Goal: Information Seeking & Learning: Find specific fact

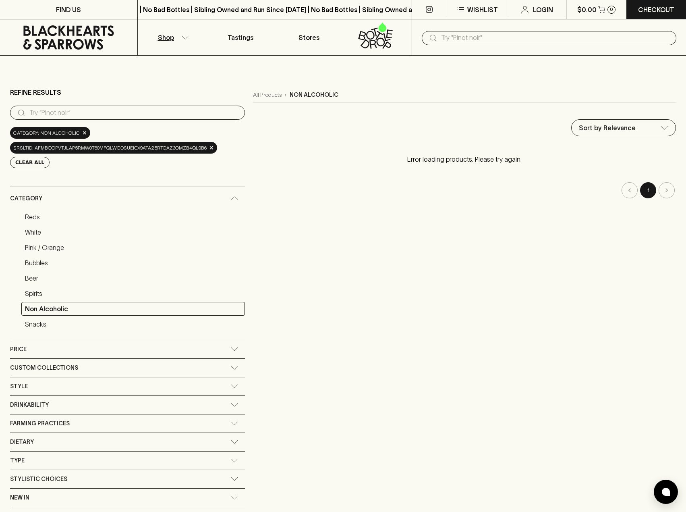
click at [178, 46] on button "Shop" at bounding box center [172, 37] width 69 height 36
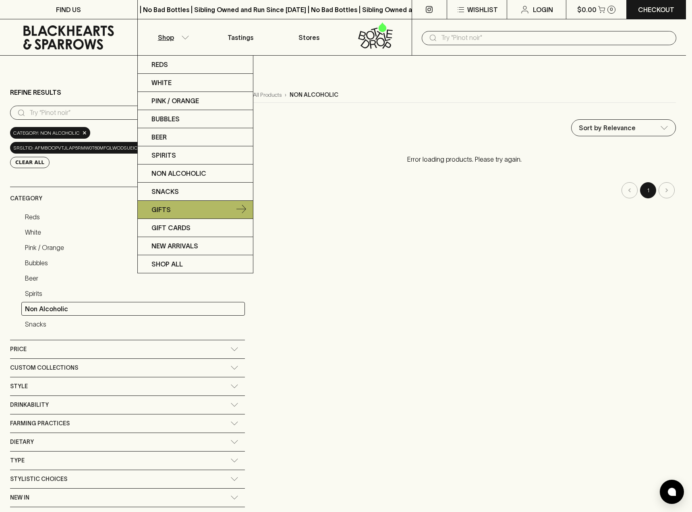
click at [173, 209] on link "Gifts" at bounding box center [195, 210] width 115 height 18
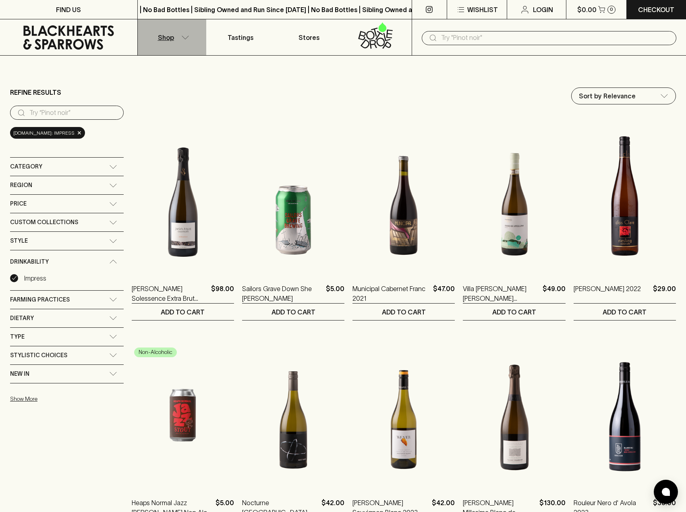
click at [187, 41] on button "Shop" at bounding box center [172, 37] width 69 height 36
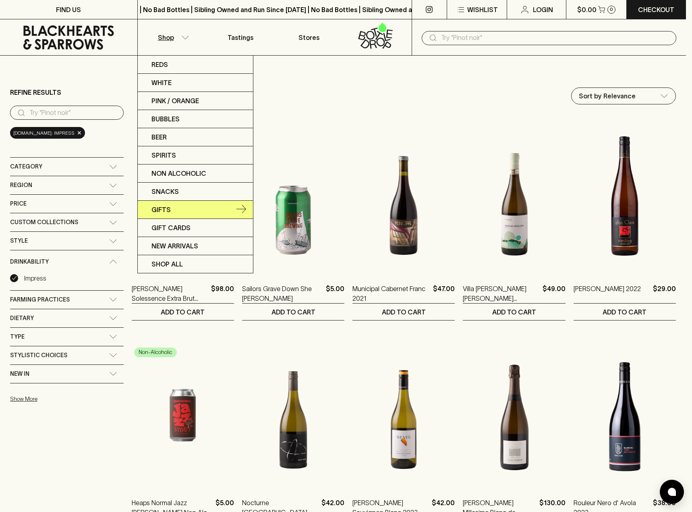
click at [239, 208] on icon at bounding box center [242, 210] width 10 height 10
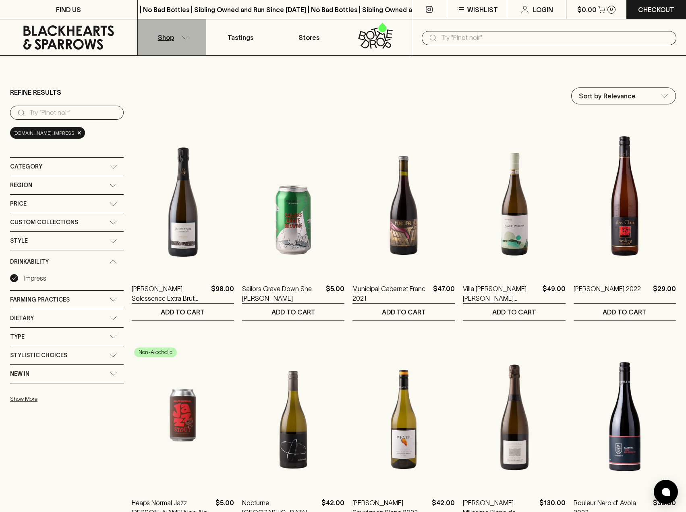
click at [187, 36] on icon "button" at bounding box center [185, 37] width 8 height 4
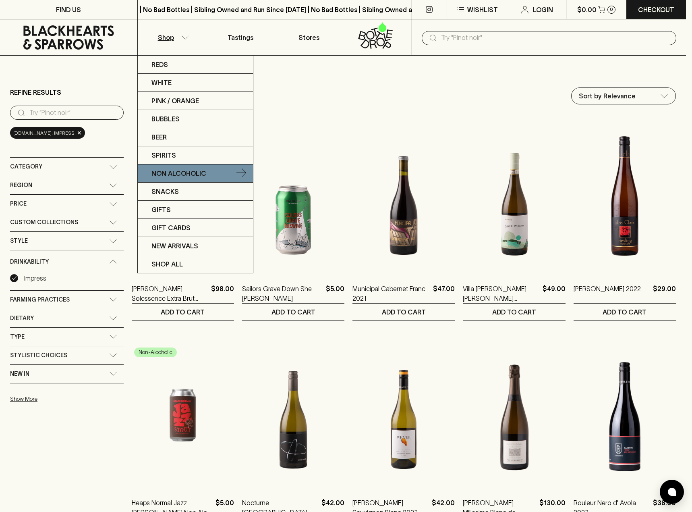
click at [238, 169] on icon at bounding box center [242, 173] width 10 height 10
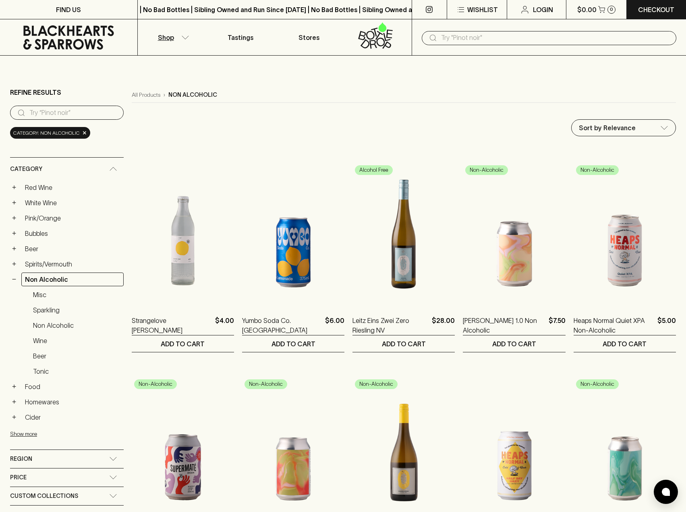
click at [84, 112] on input "search" at bounding box center [73, 112] width 88 height 13
type input "[PERSON_NAME]"
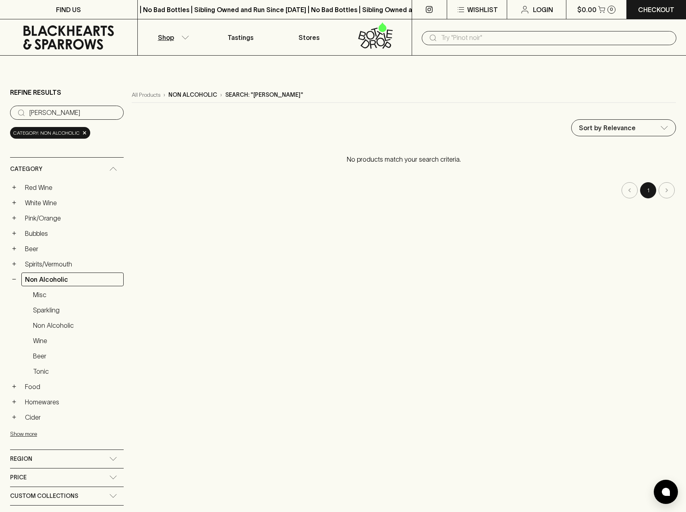
drag, startPoint x: 84, startPoint y: 112, endPoint x: -14, endPoint y: 109, distance: 98.0
